Goal: Use online tool/utility: Utilize a website feature to perform a specific function

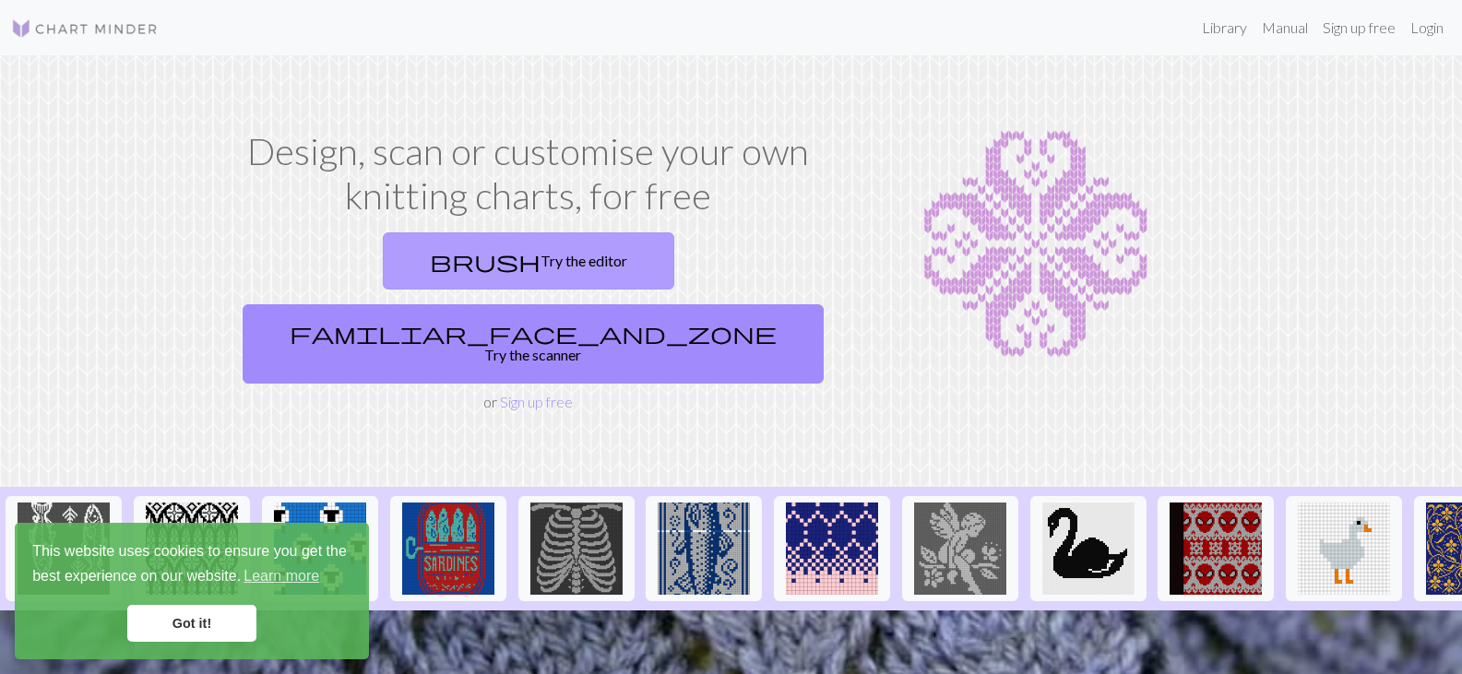
click at [419, 265] on link "brush Try the editor" at bounding box center [528, 260] width 291 height 57
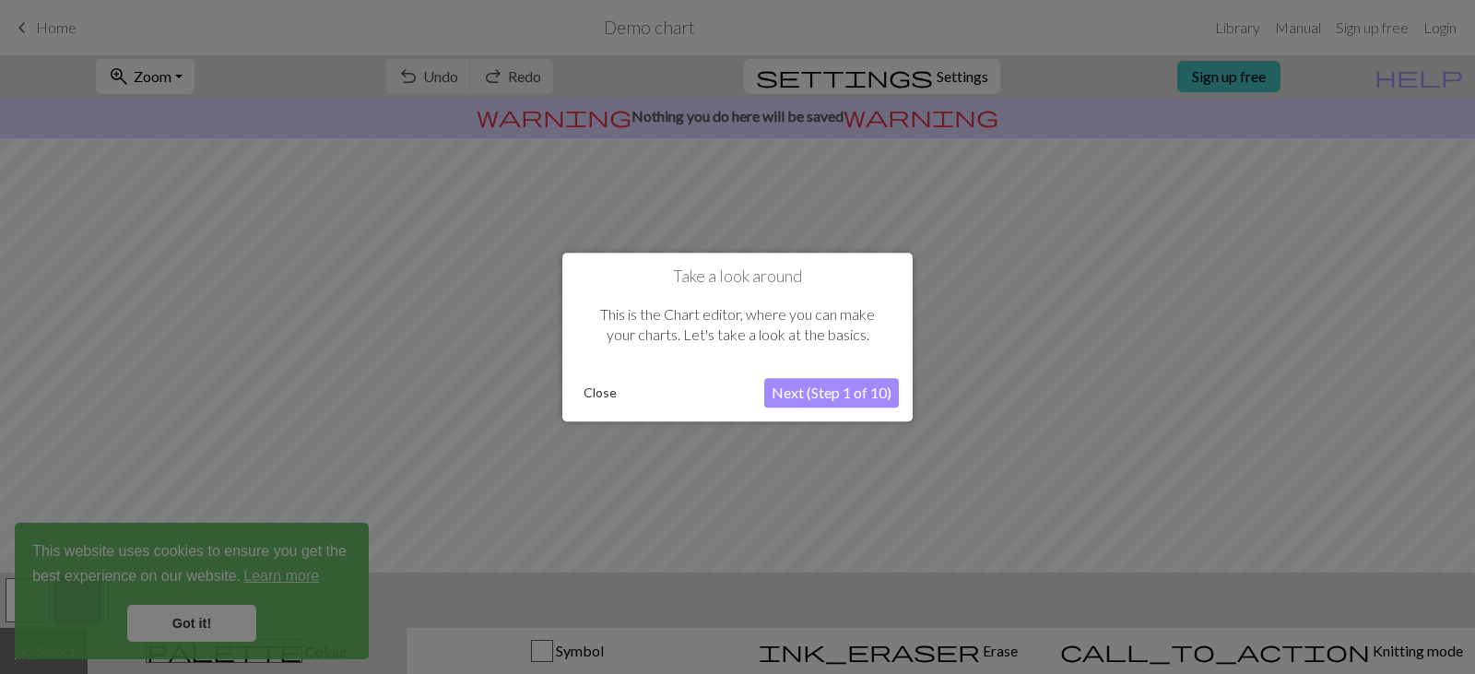
click at [832, 389] on button "Next (Step 1 of 10)" at bounding box center [831, 393] width 135 height 30
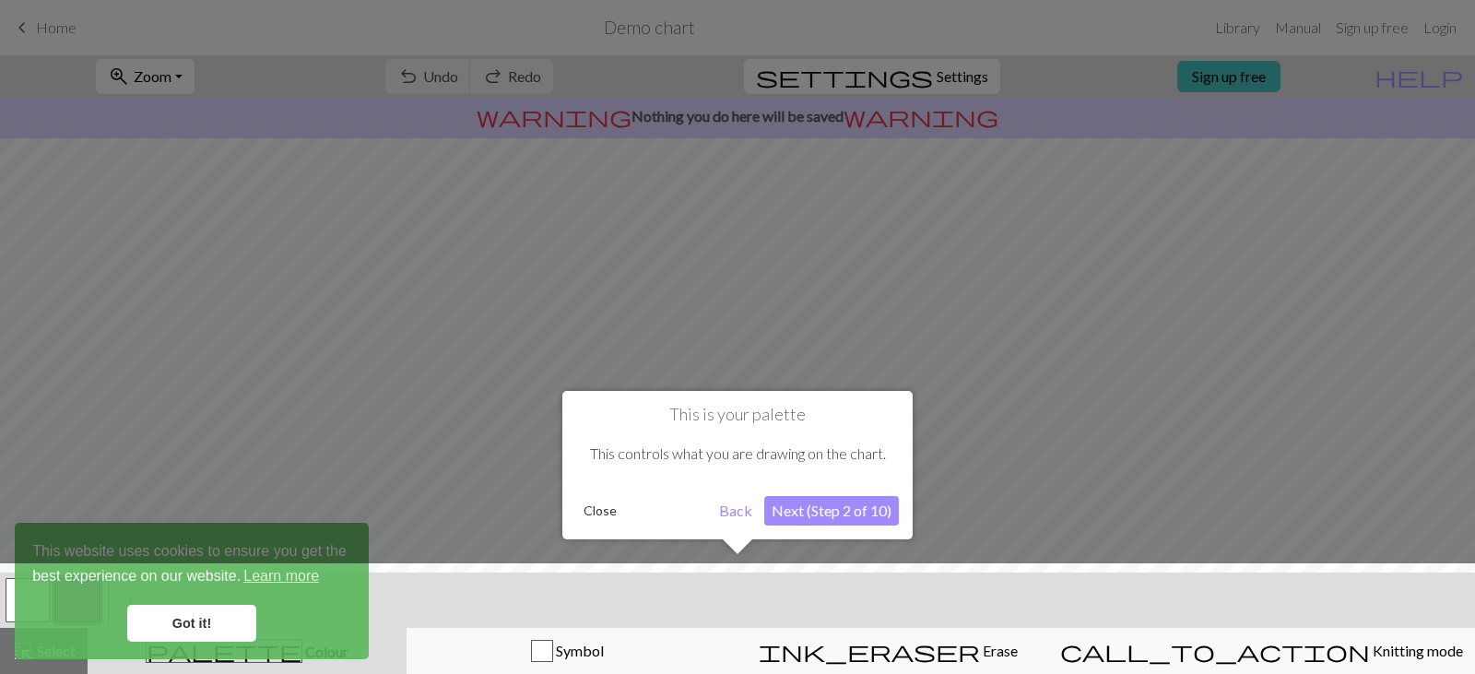
click at [889, 539] on div "This is your palette This controls what you are drawing on the chart. Close Bac…" at bounding box center [737, 472] width 350 height 163
click at [893, 519] on button "Next (Step 2 of 10)" at bounding box center [831, 511] width 135 height 30
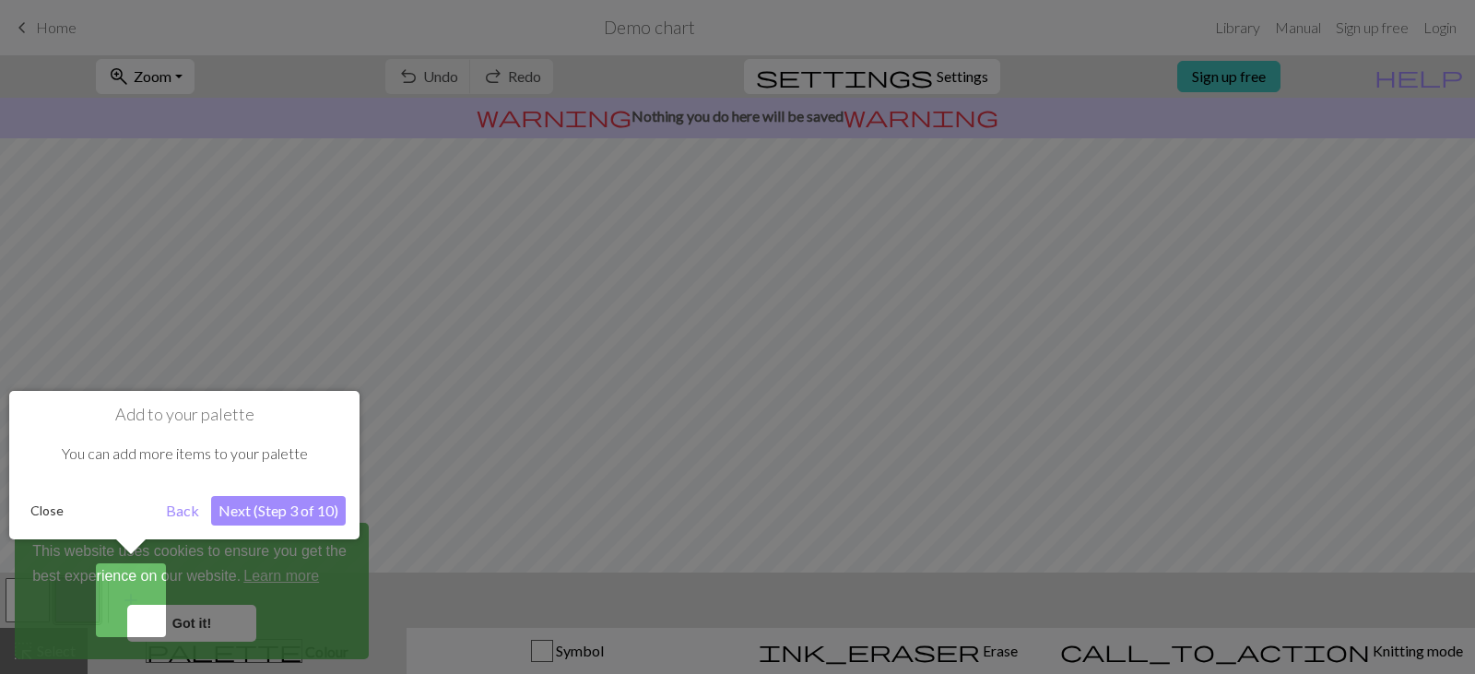
click at [46, 513] on button "Close" at bounding box center [47, 511] width 48 height 28
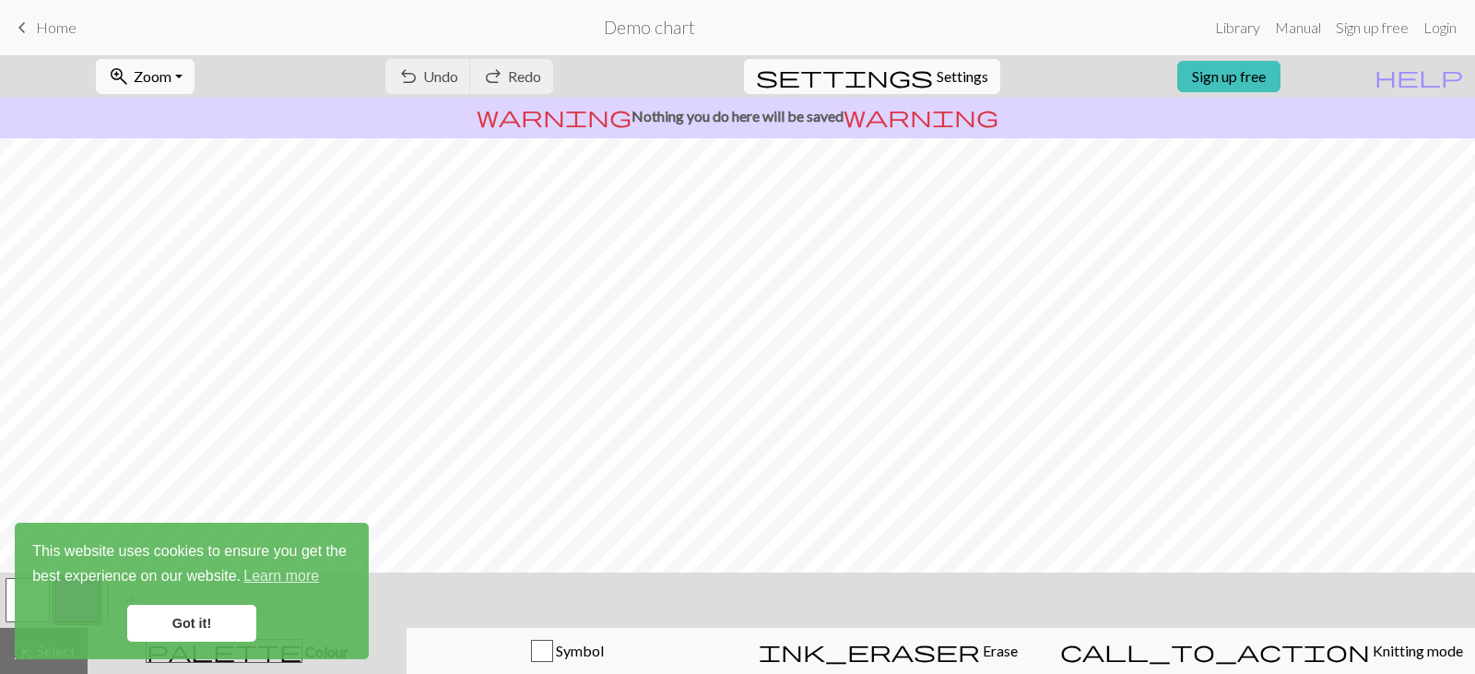
click at [219, 626] on link "Got it!" at bounding box center [191, 623] width 129 height 37
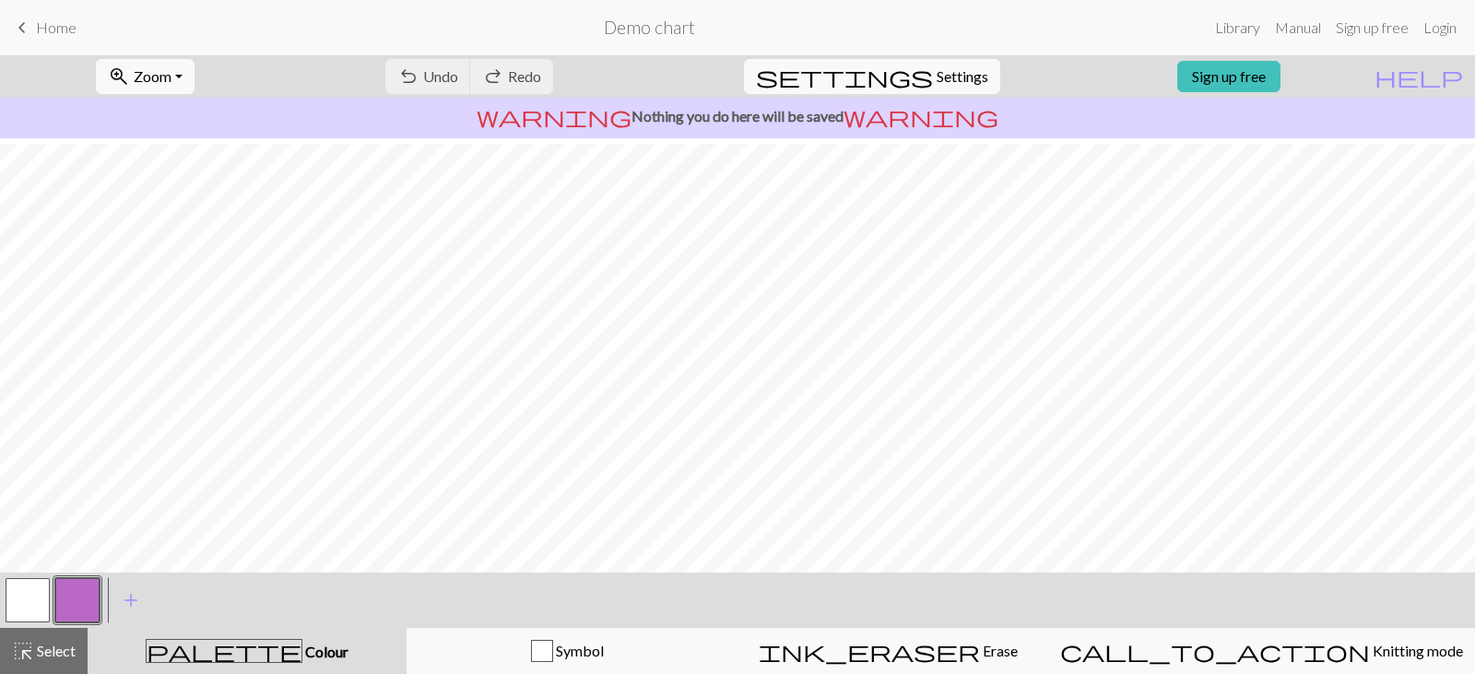
scroll to position [253, 0]
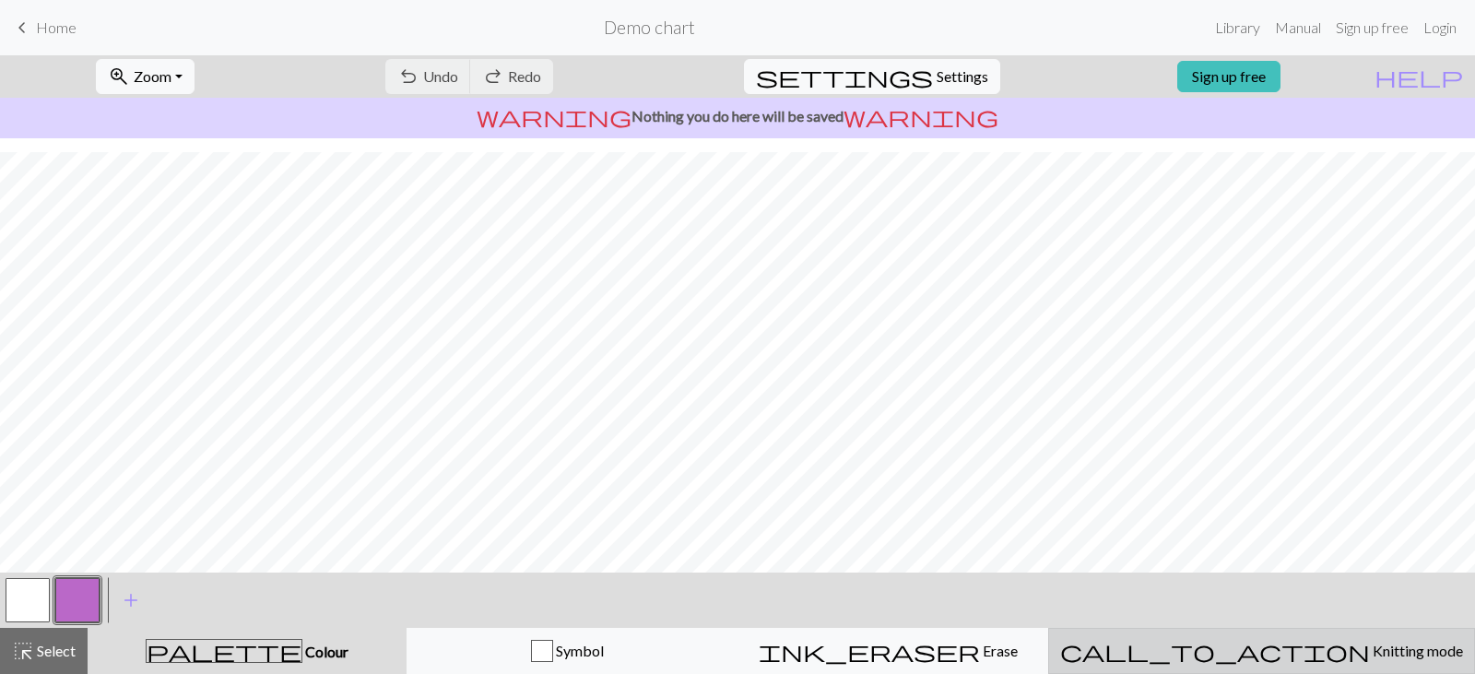
click at [1370, 658] on span "Knitting mode" at bounding box center [1416, 651] width 93 height 18
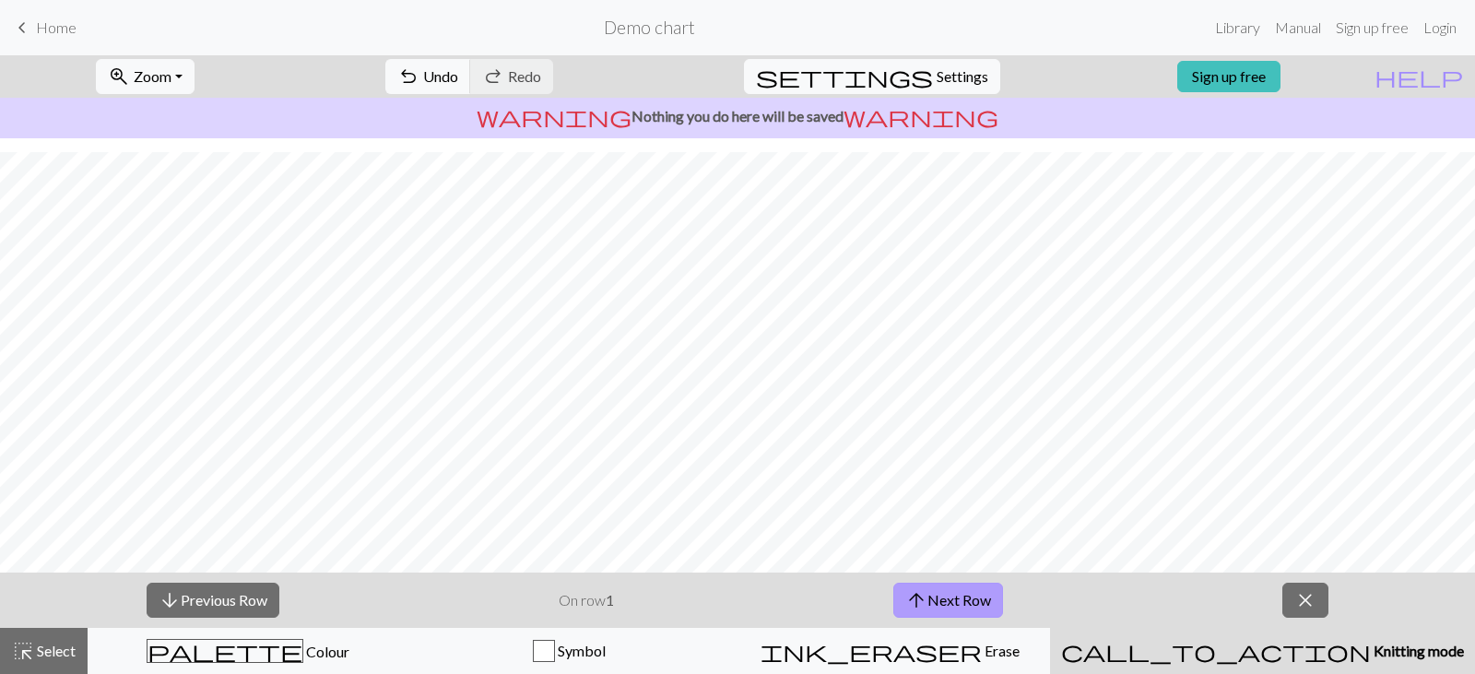
click at [959, 586] on button "arrow_upward Next Row" at bounding box center [949, 600] width 110 height 35
click at [244, 590] on button "arrow_downward Previous Row" at bounding box center [213, 600] width 133 height 35
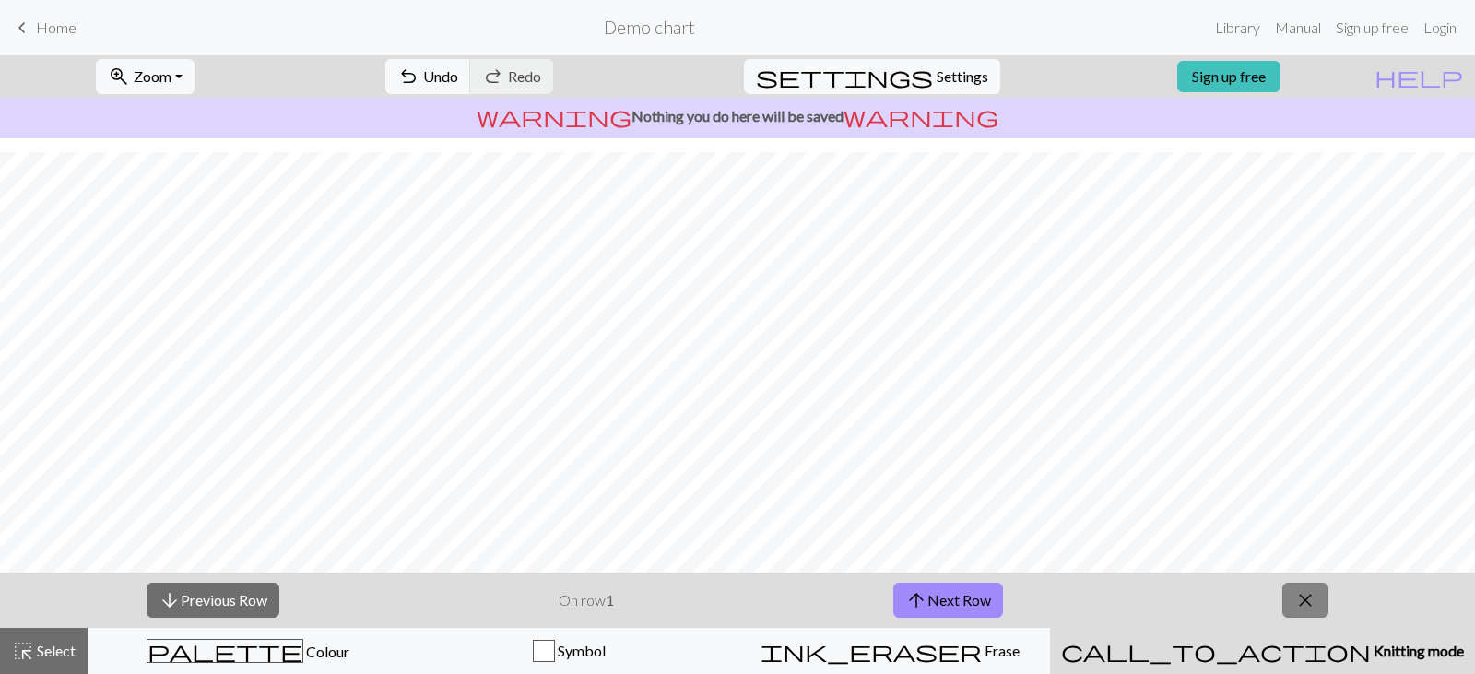
click at [1285, 605] on button "close" at bounding box center [1306, 600] width 46 height 35
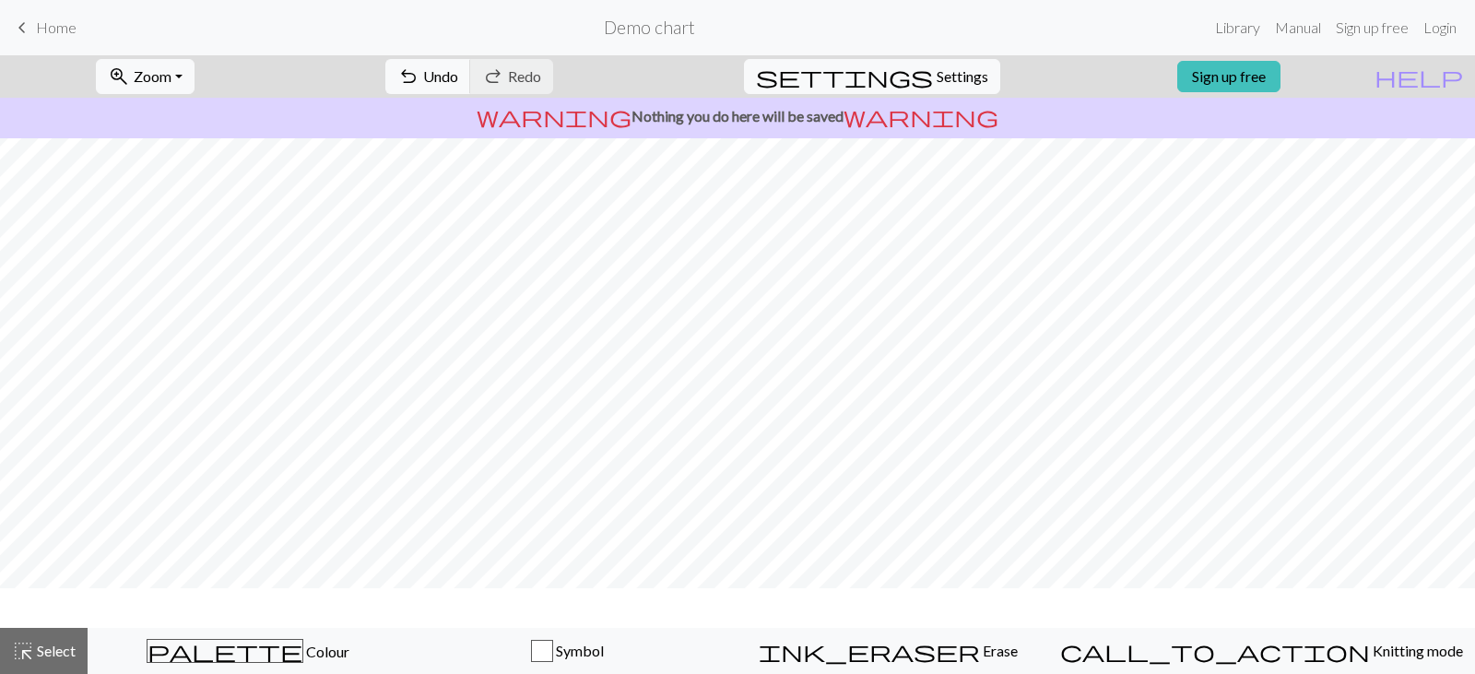
scroll to position [0, 0]
click at [890, 62] on button "settings Settings" at bounding box center [872, 76] width 256 height 35
select select "aran"
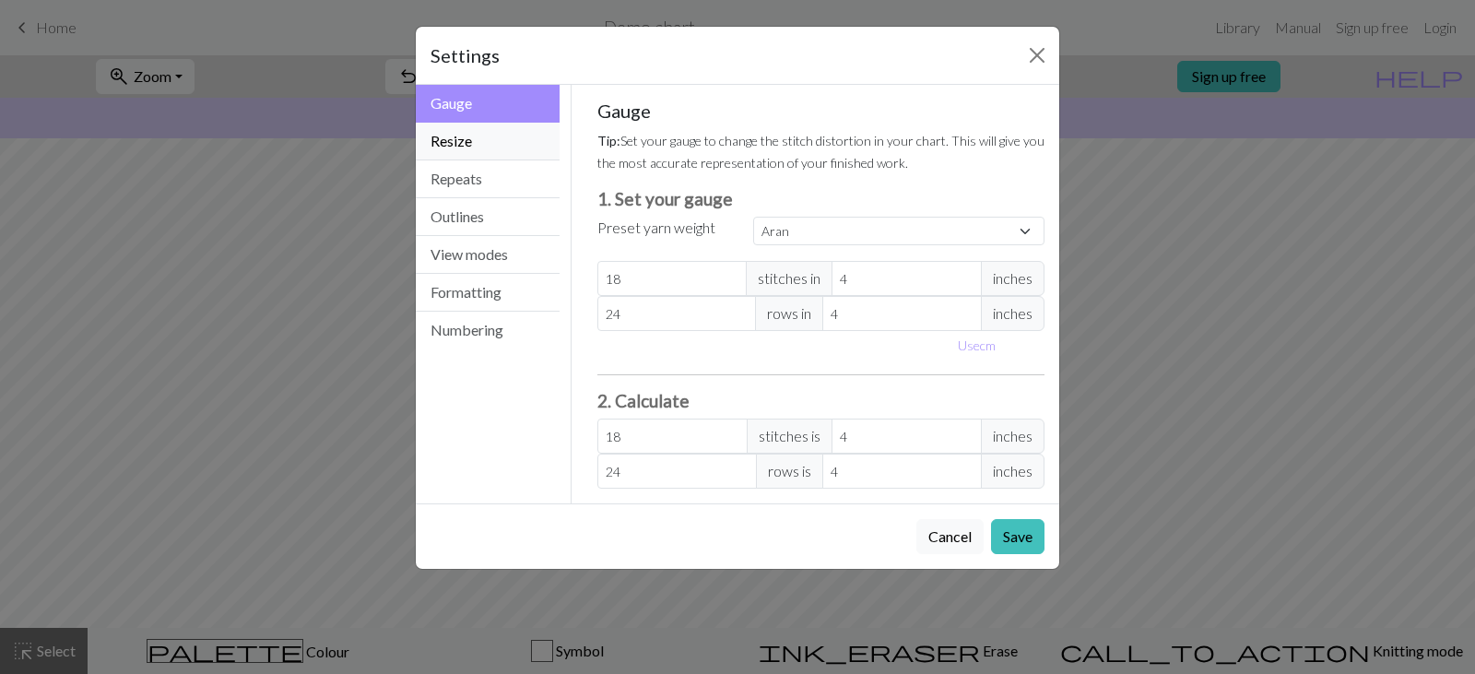
click at [528, 155] on button "Resize" at bounding box center [488, 142] width 144 height 38
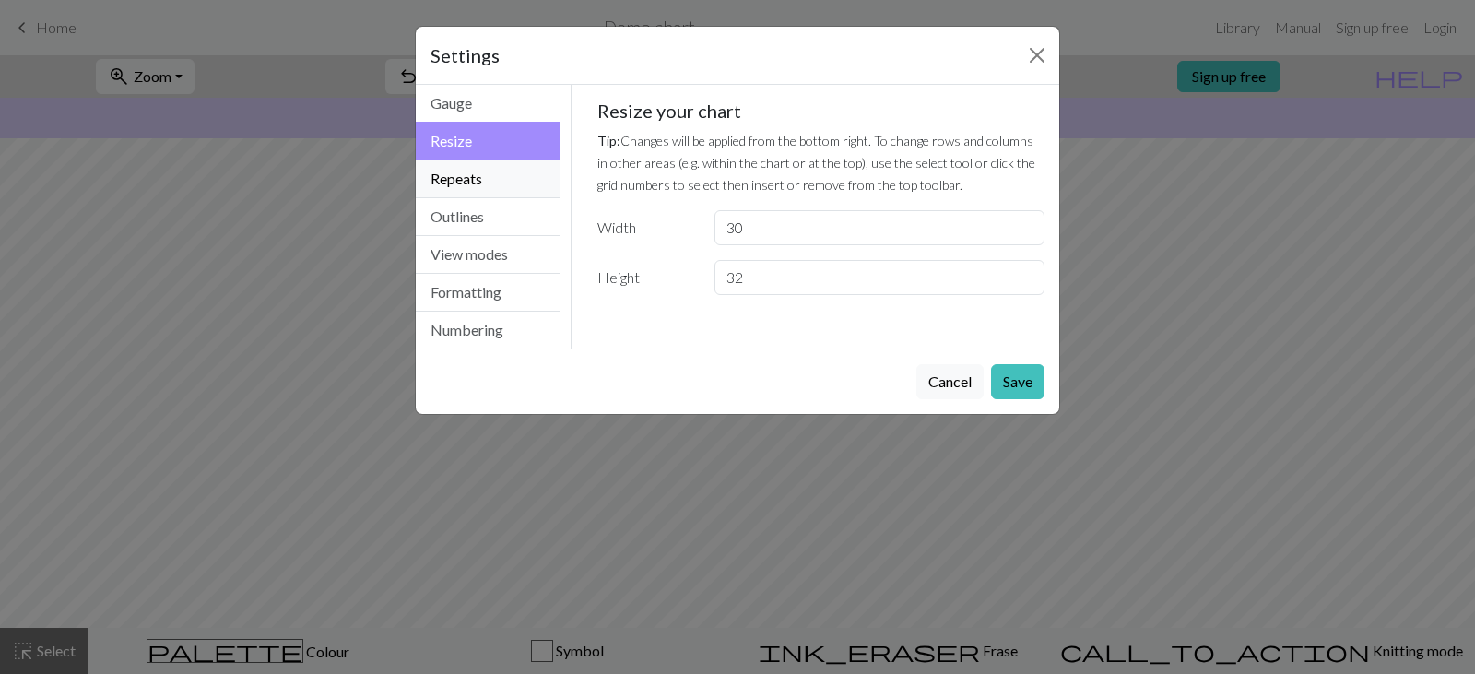
click at [502, 184] on button "Repeats" at bounding box center [488, 179] width 144 height 38
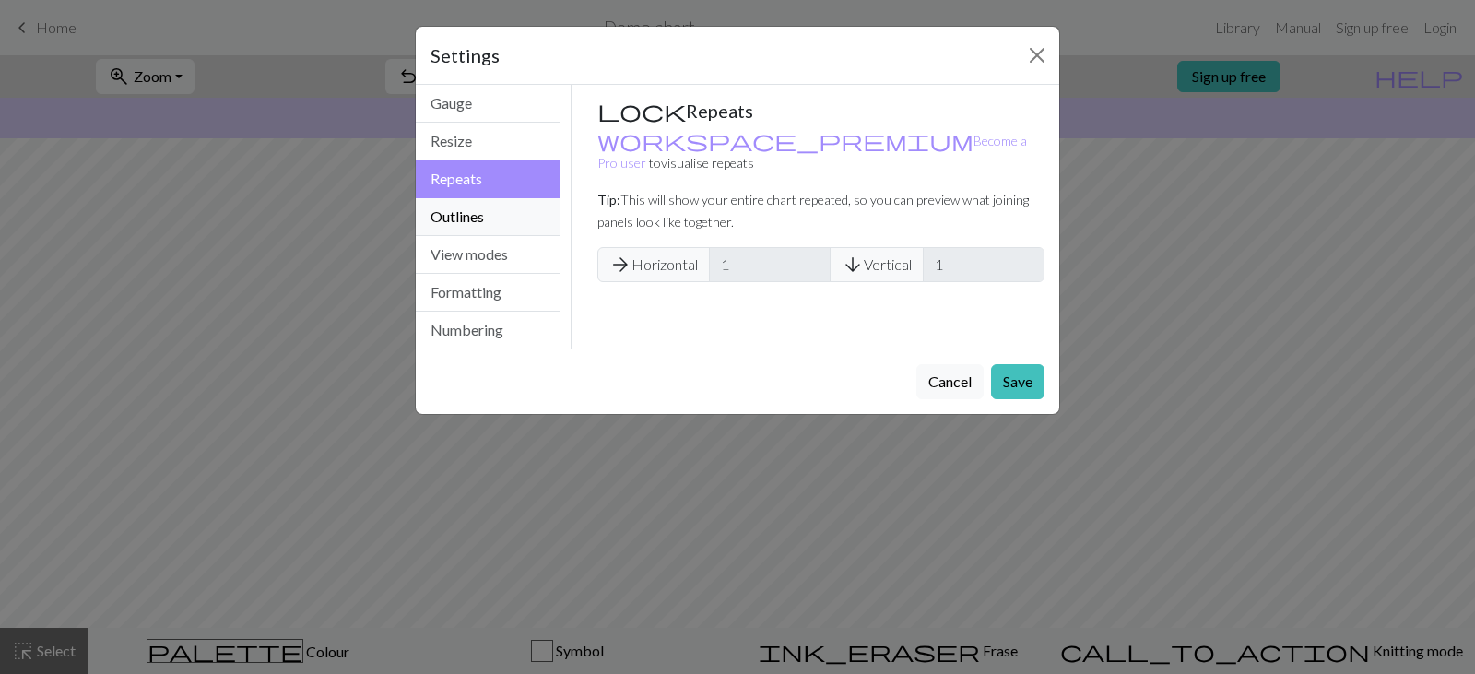
click at [501, 209] on button "Outlines" at bounding box center [488, 217] width 144 height 38
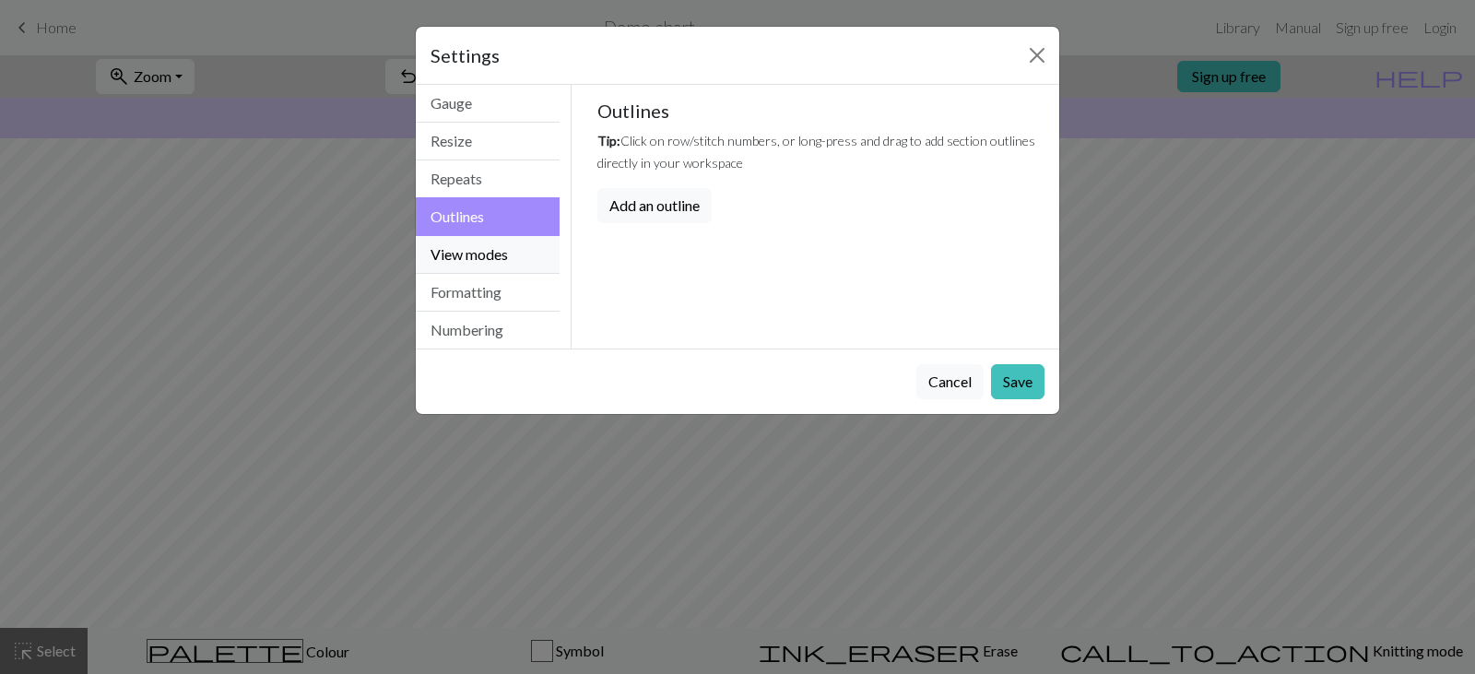
click at [498, 250] on button "View modes" at bounding box center [488, 255] width 144 height 38
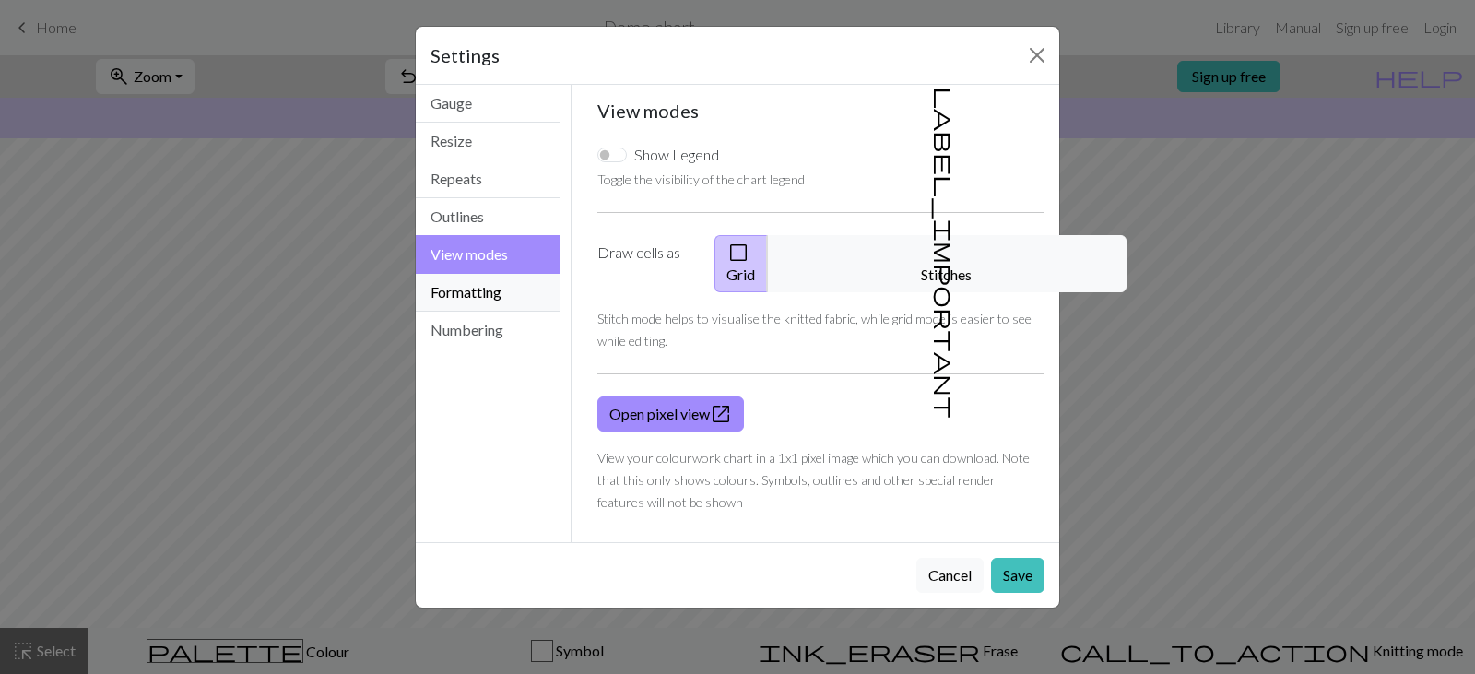
click at [499, 295] on button "Formatting" at bounding box center [488, 293] width 144 height 38
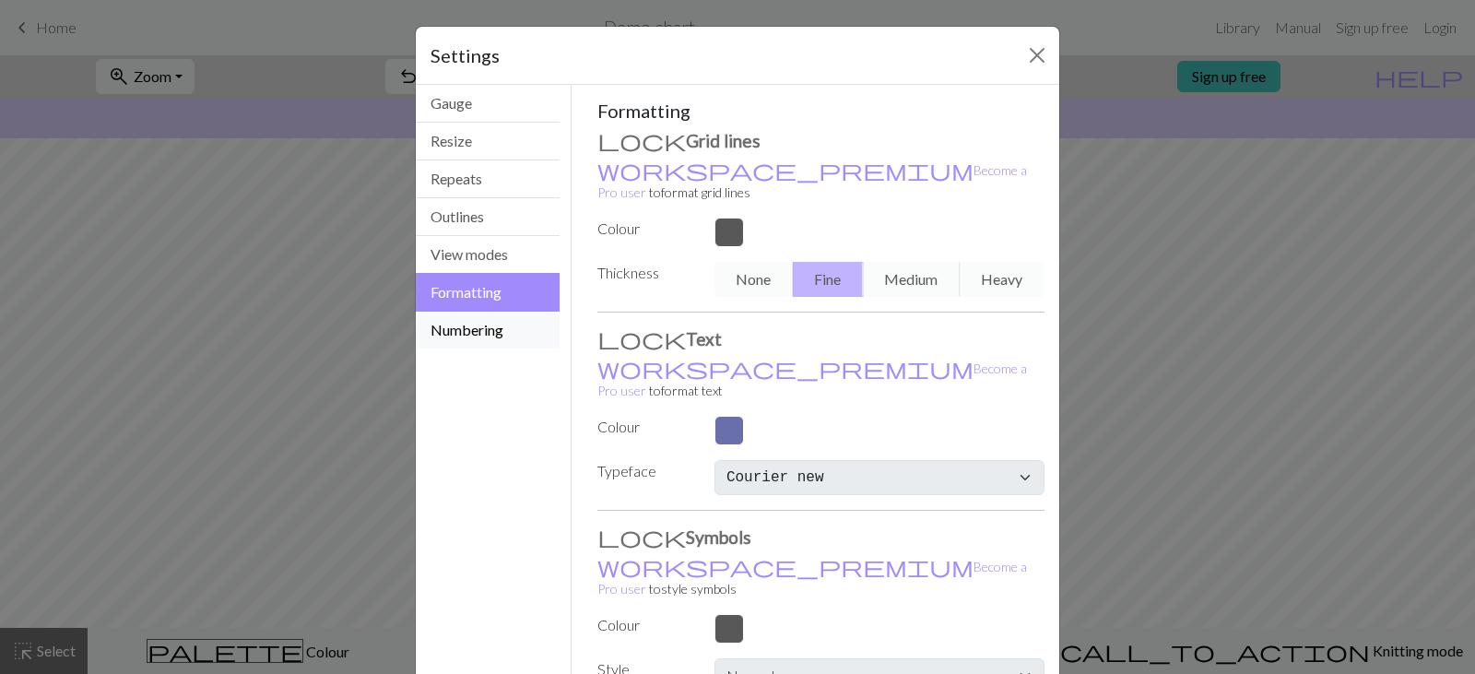
click at [500, 348] on button "Numbering" at bounding box center [488, 330] width 144 height 37
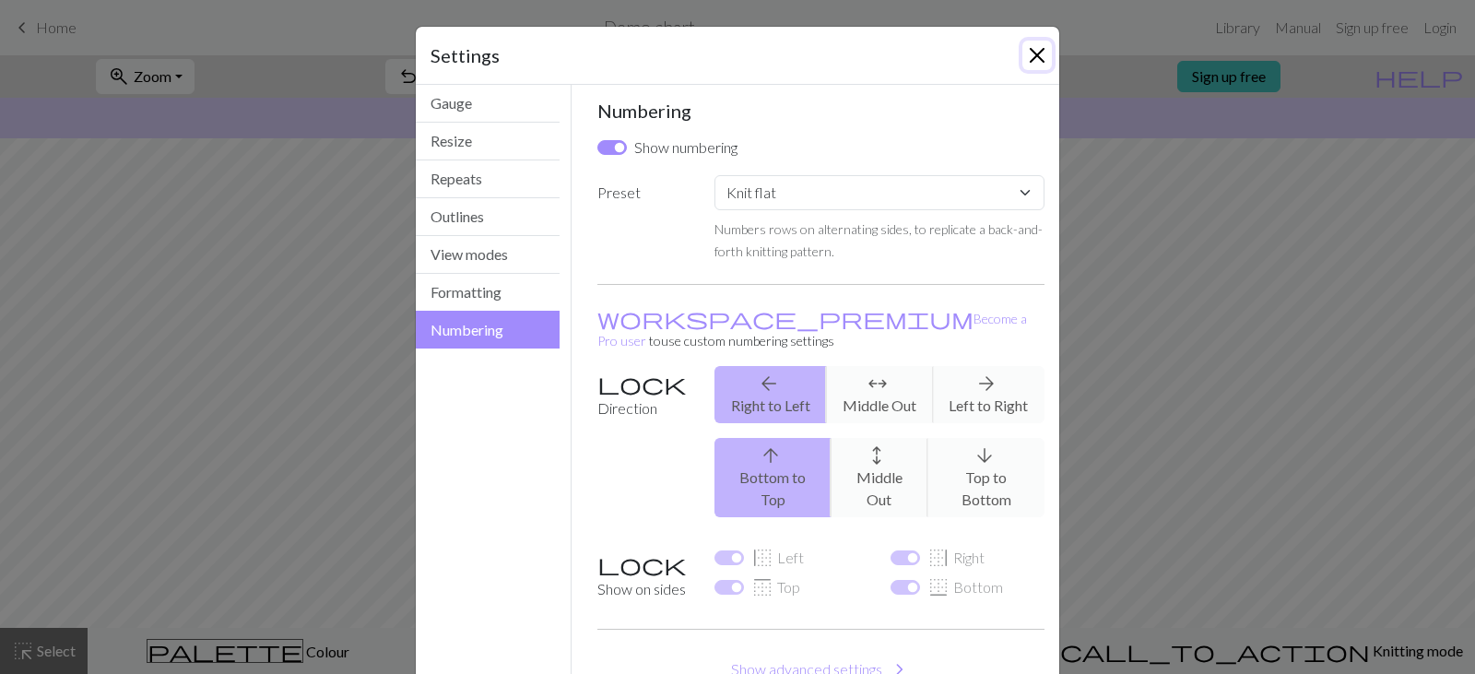
drag, startPoint x: 1028, startPoint y: 50, endPoint x: 1003, endPoint y: 56, distance: 25.7
click at [1027, 51] on button "Close" at bounding box center [1038, 56] width 30 height 30
